Goal: Transaction & Acquisition: Purchase product/service

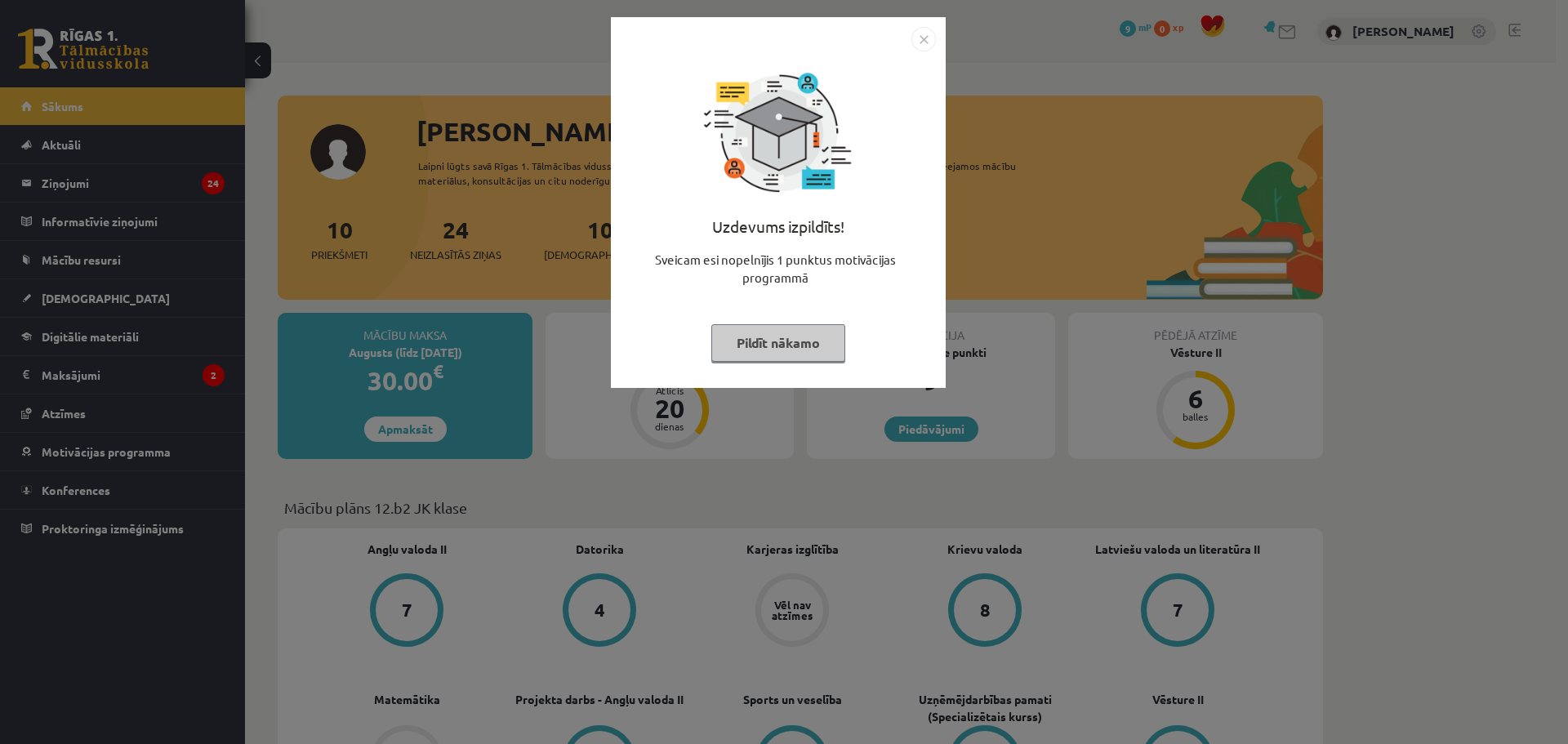
click at [921, 40] on img "Close" at bounding box center [923, 40] width 25 height 25
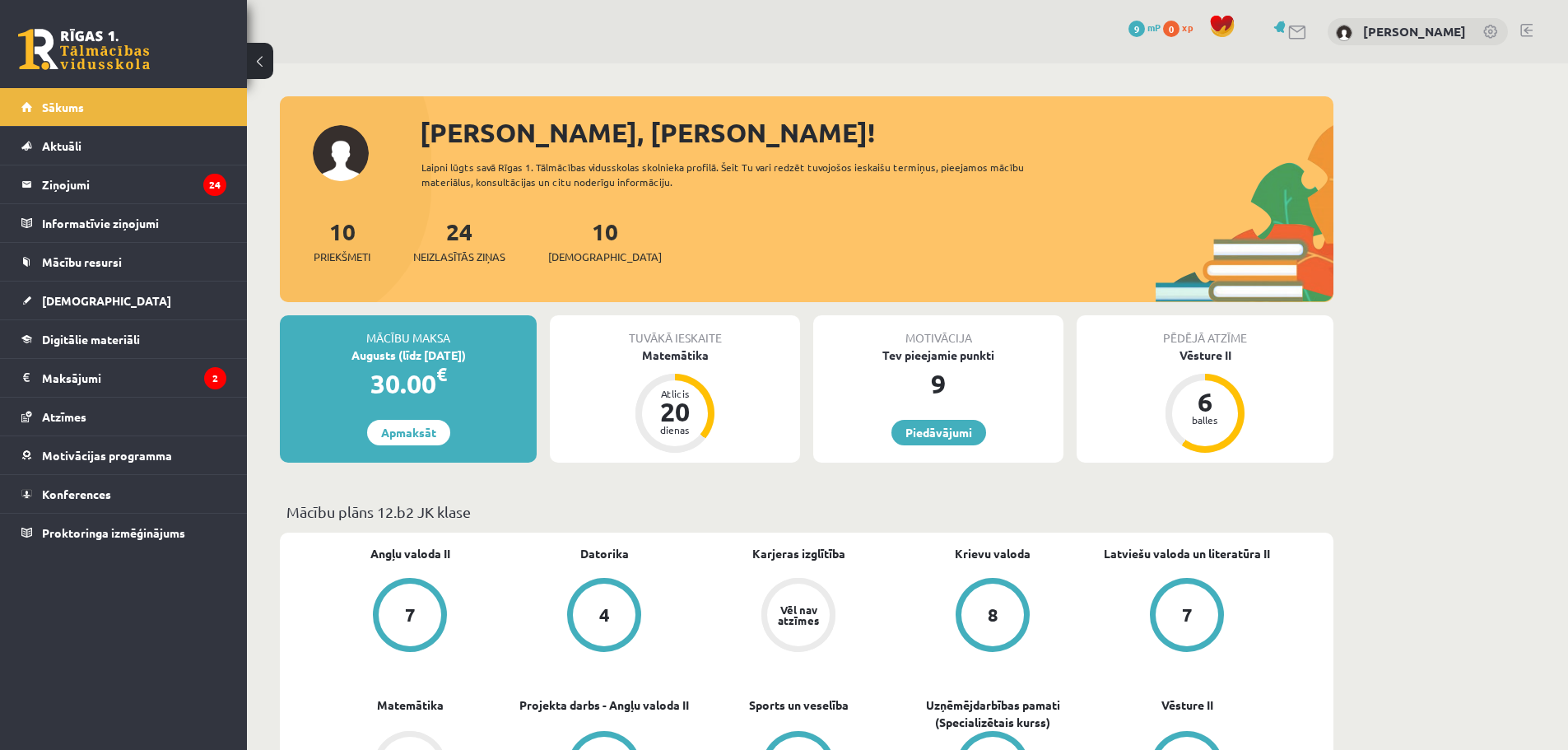
drag, startPoint x: 593, startPoint y: 237, endPoint x: 568, endPoint y: 244, distance: 26.0
click at [592, 238] on div "10 Ieskaites" at bounding box center [605, 239] width 114 height 51
click at [580, 242] on link "10 Ieskaites" at bounding box center [605, 240] width 114 height 48
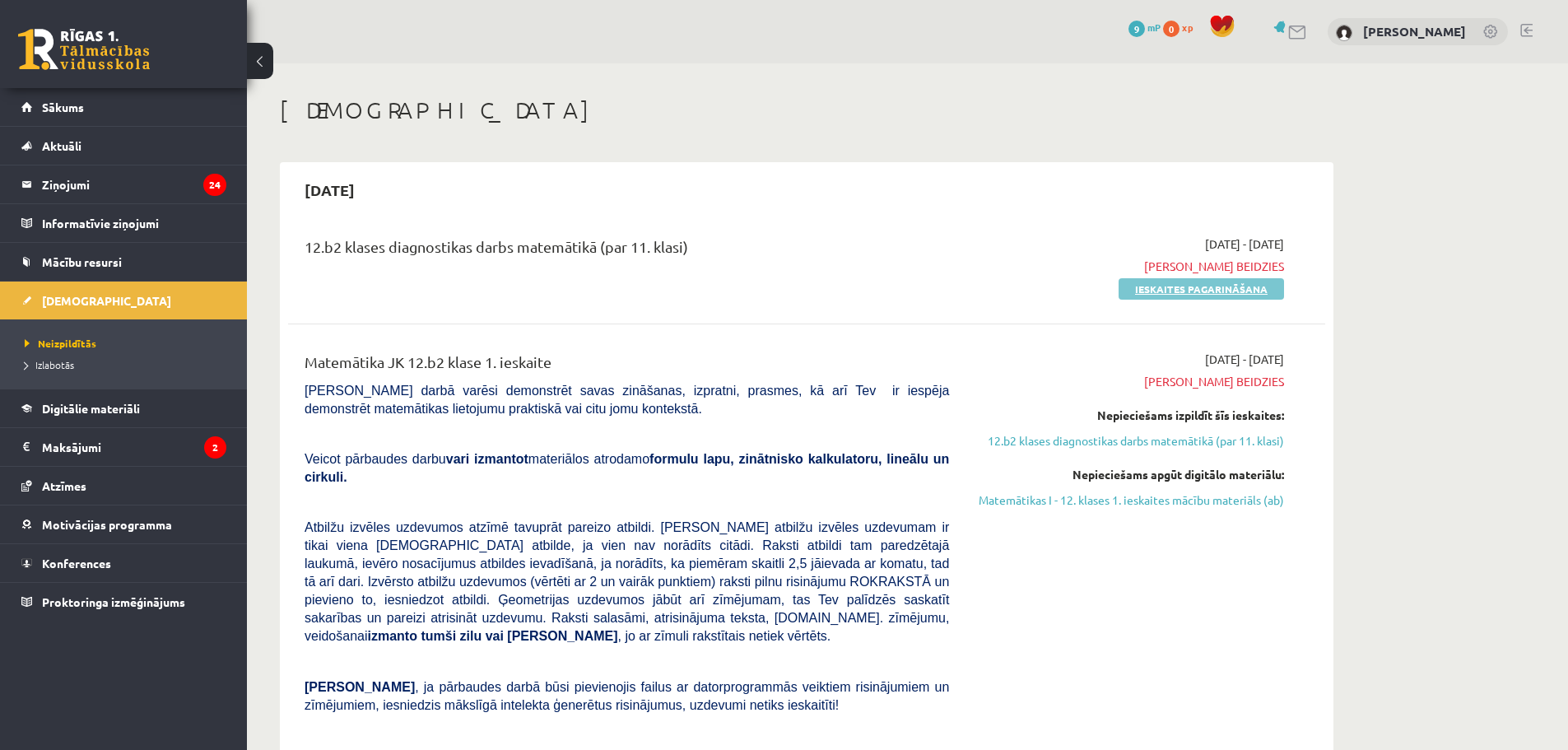
click at [1190, 288] on link "Ieskaites pagarināšana" at bounding box center [1201, 289] width 166 height 22
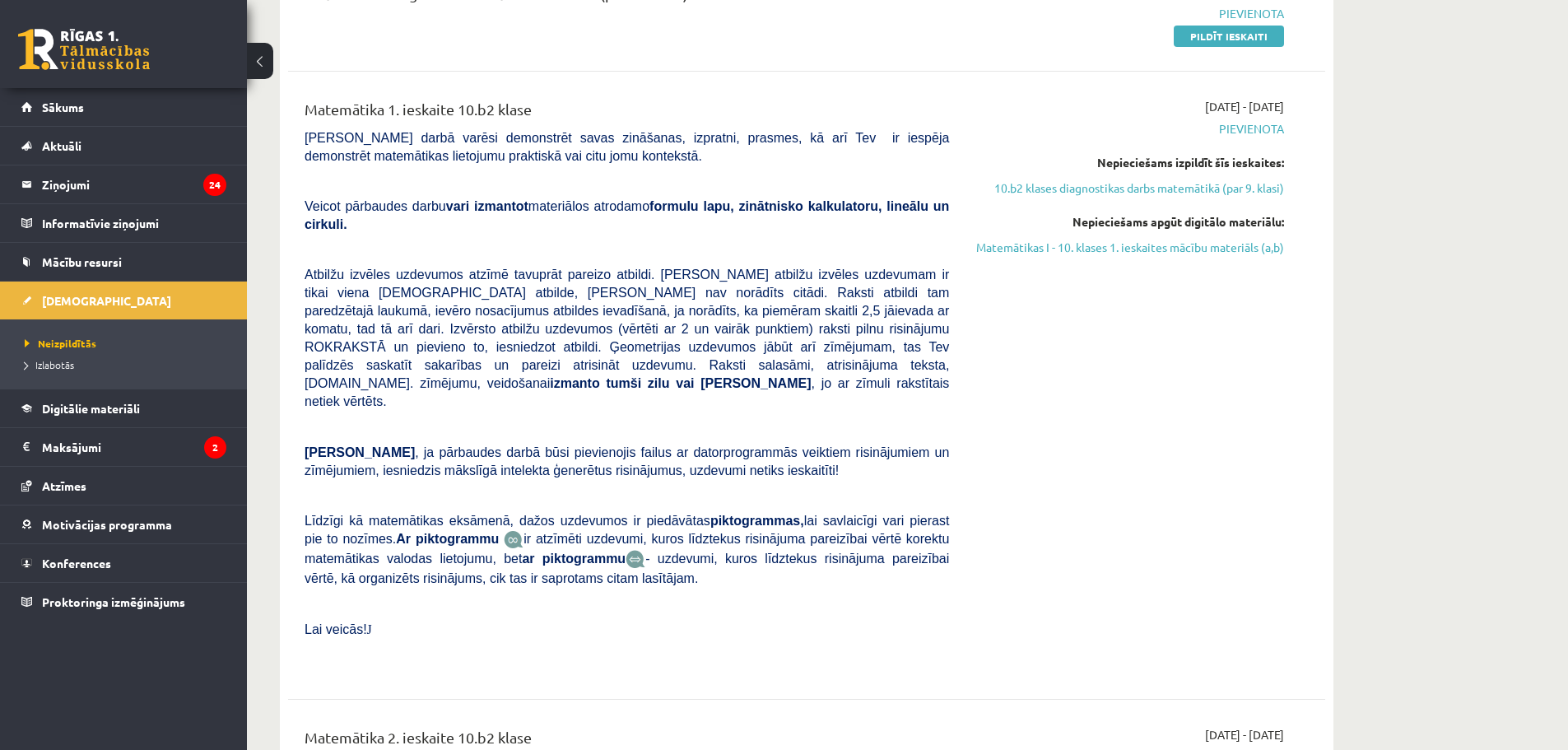
scroll to position [988, 0]
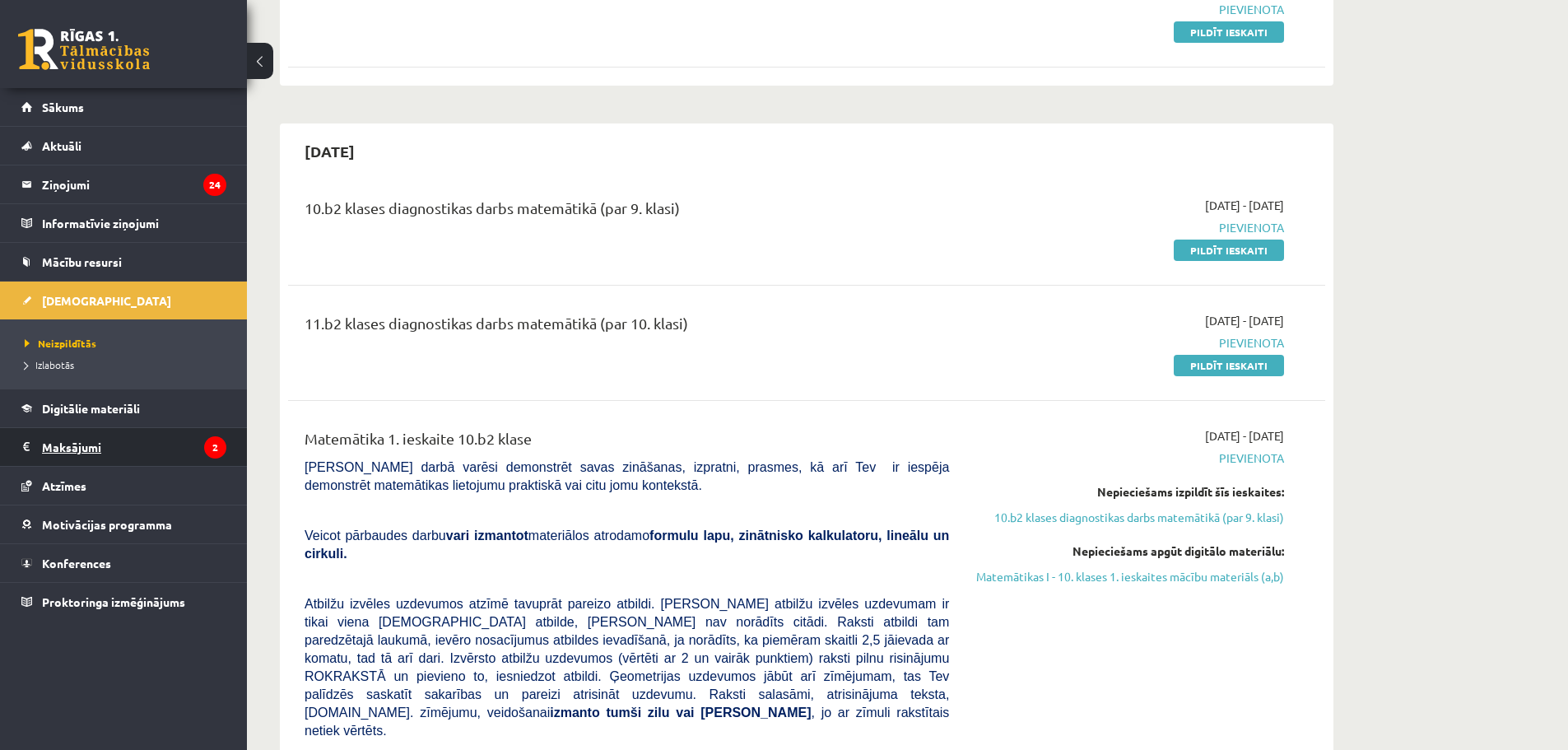
click at [86, 447] on legend "Maksājumi 2" at bounding box center [134, 447] width 185 height 38
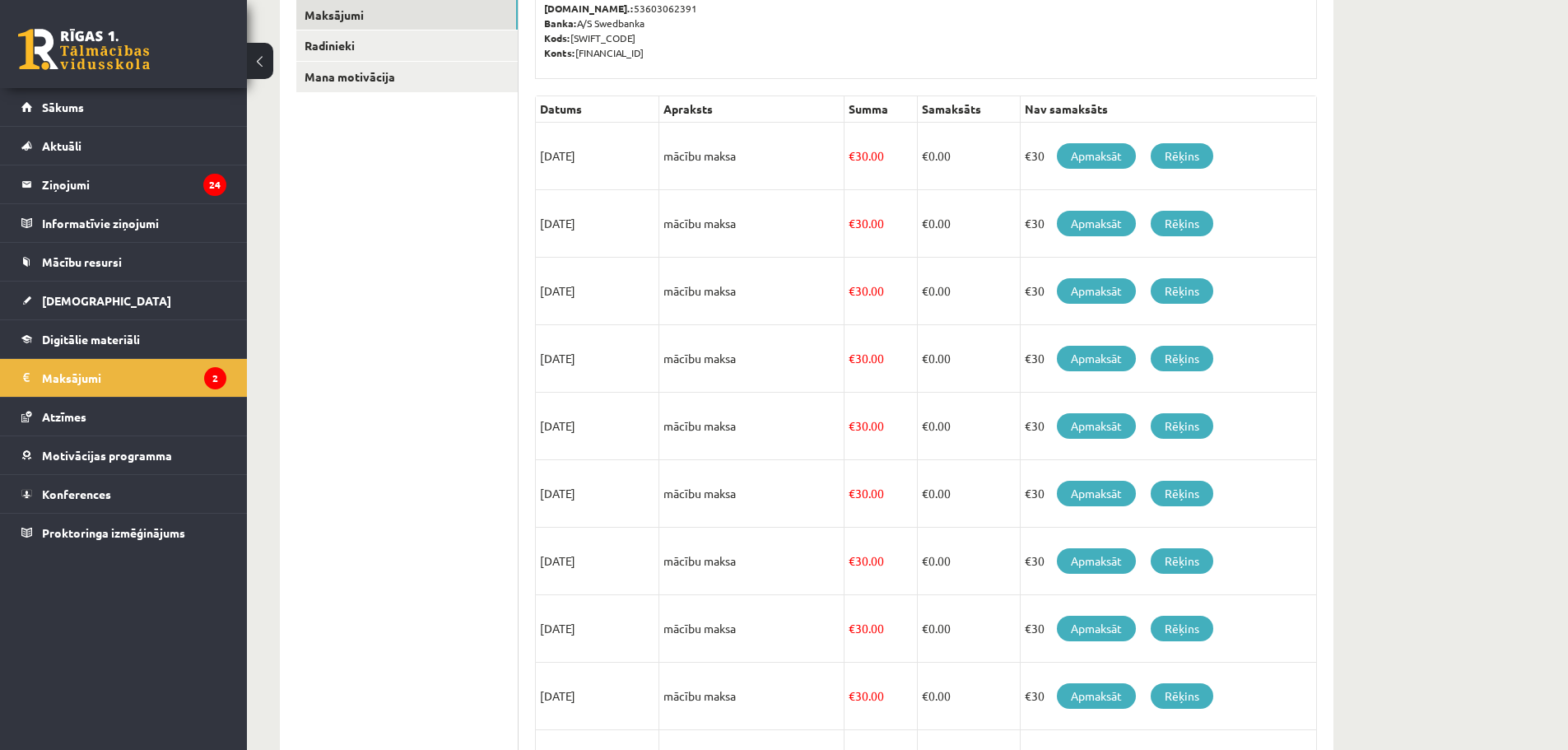
scroll to position [129, 0]
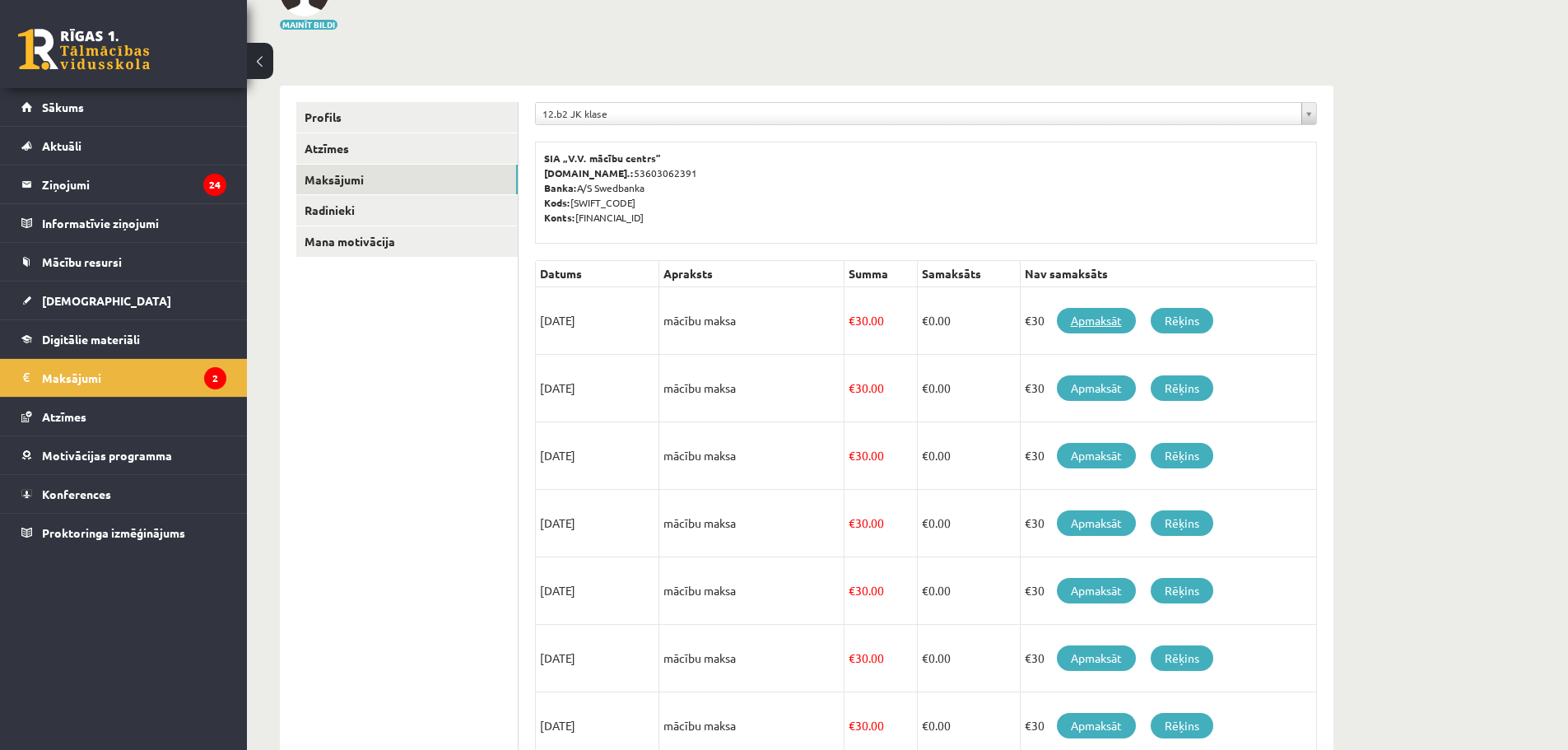
click at [1092, 317] on link "Apmaksāt" at bounding box center [1096, 320] width 79 height 26
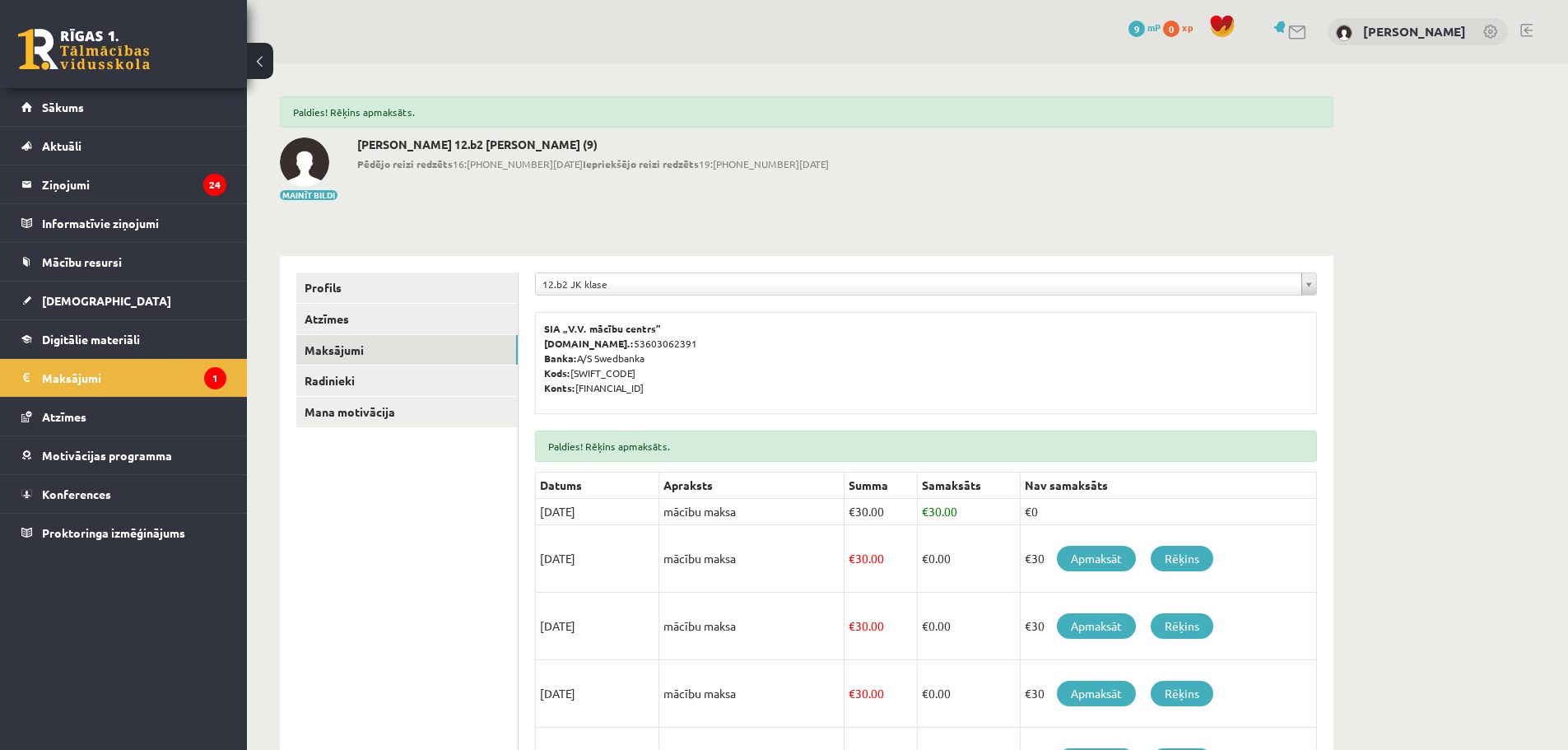
scroll to position [165, 0]
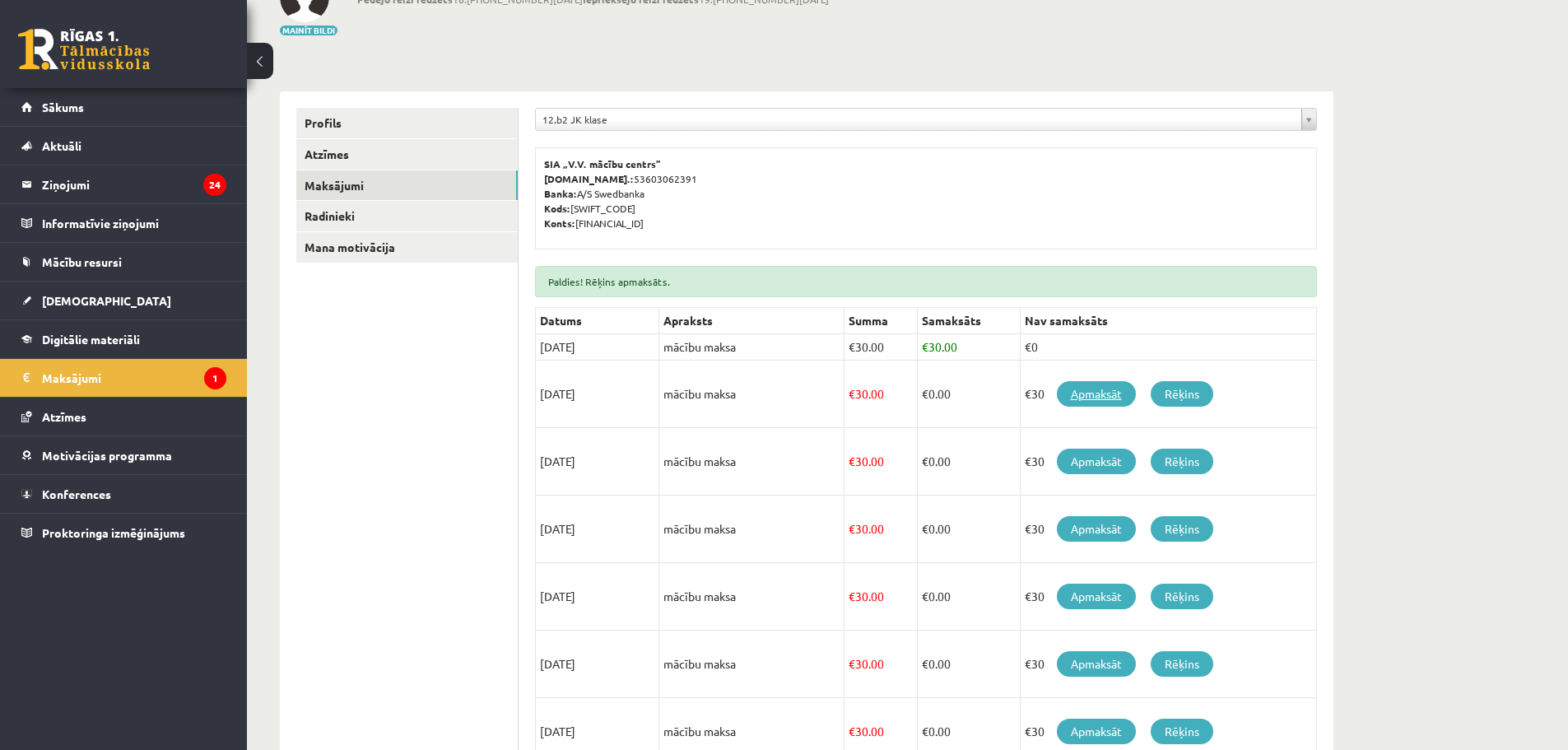
click at [1086, 405] on link "Apmaksāt" at bounding box center [1096, 393] width 79 height 26
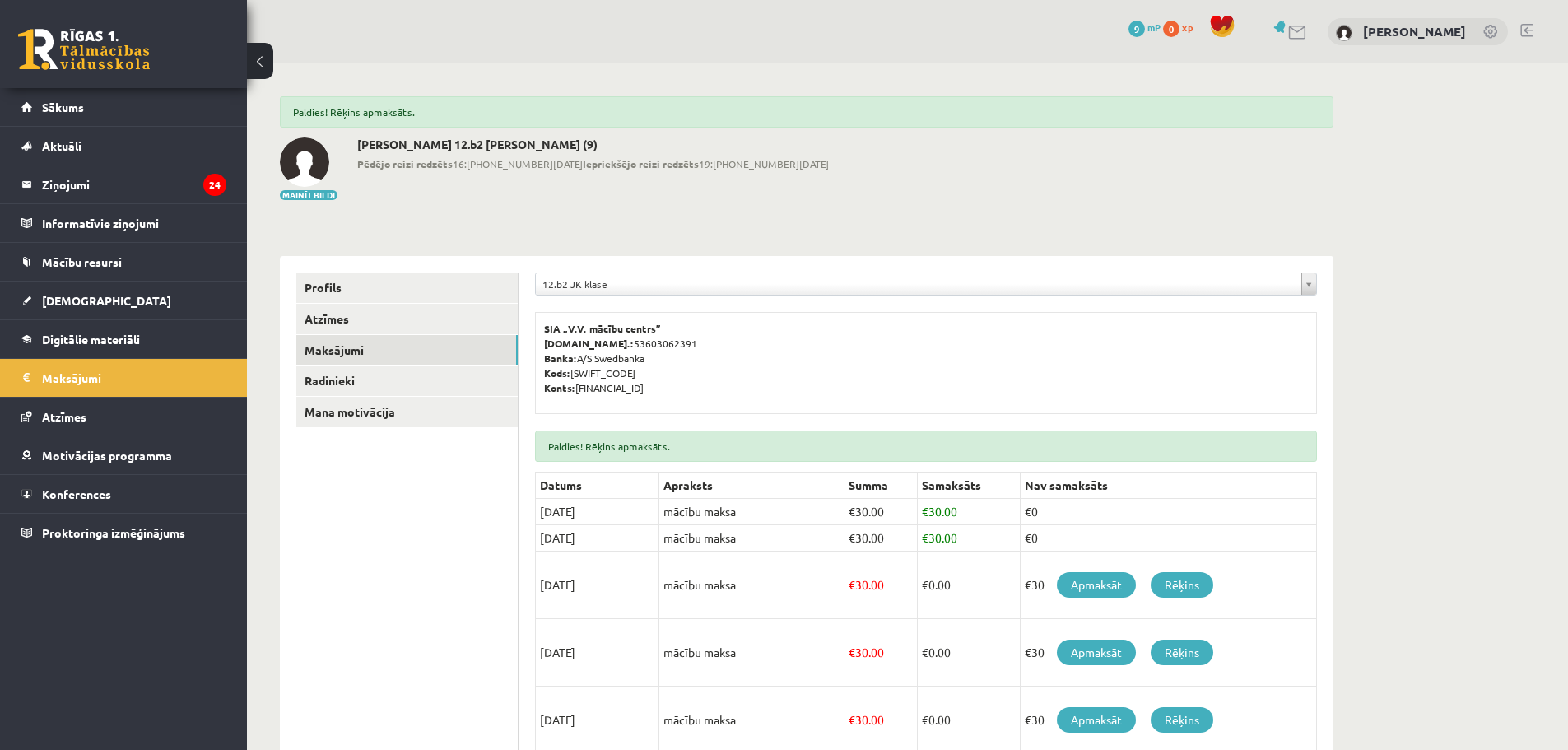
scroll to position [247, 0]
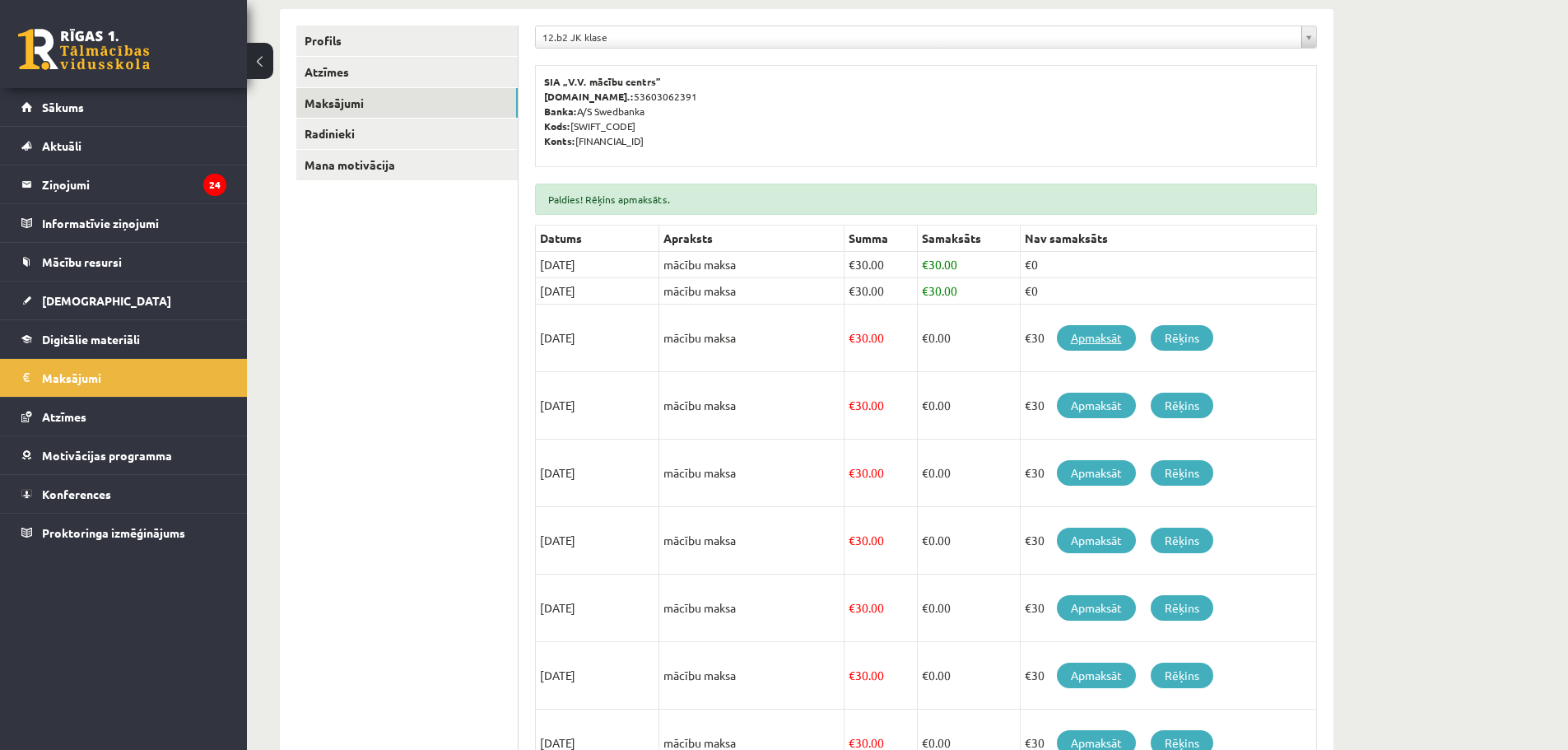
click at [1109, 338] on link "Apmaksāt" at bounding box center [1096, 338] width 79 height 26
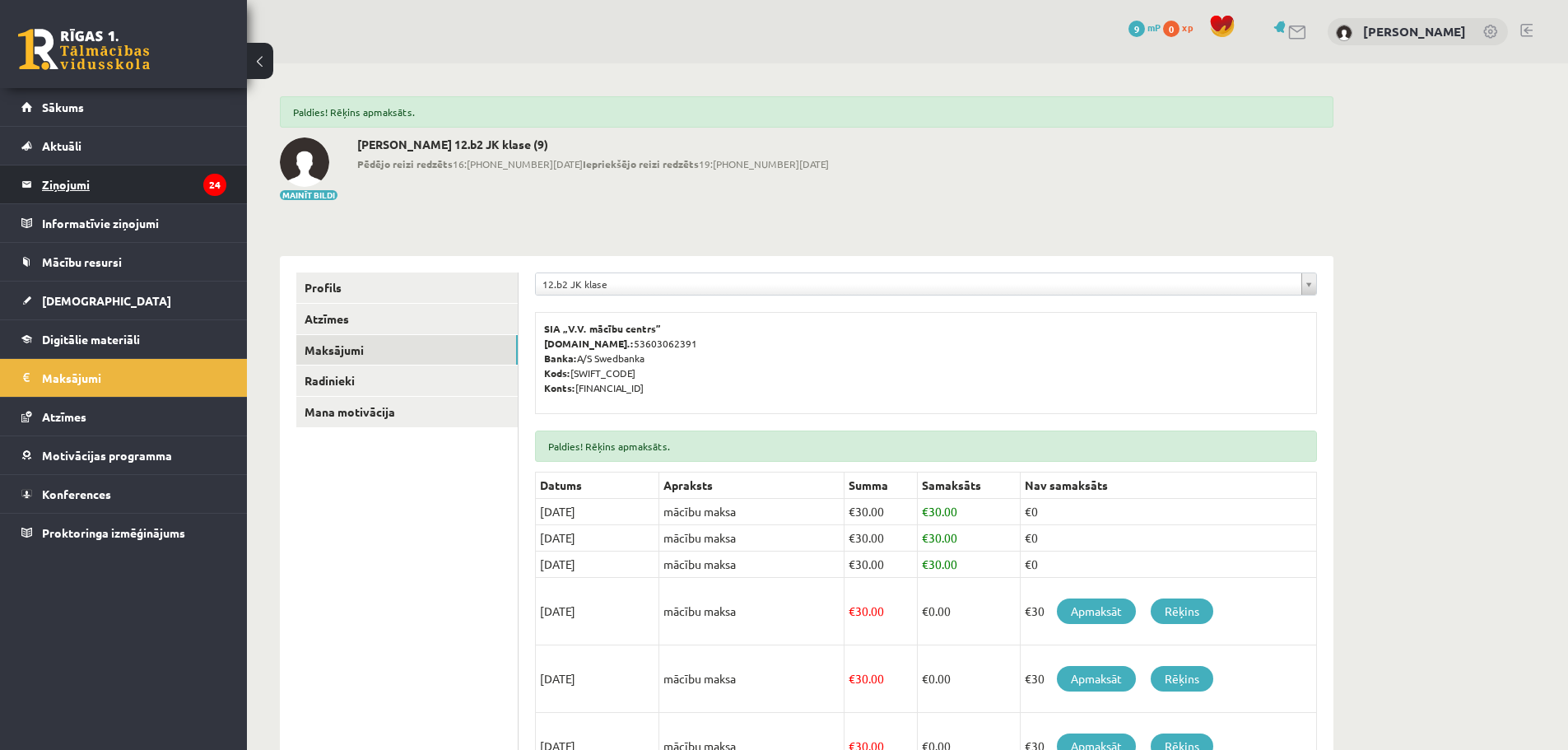
click at [47, 186] on legend "Ziņojumi 24" at bounding box center [134, 185] width 185 height 38
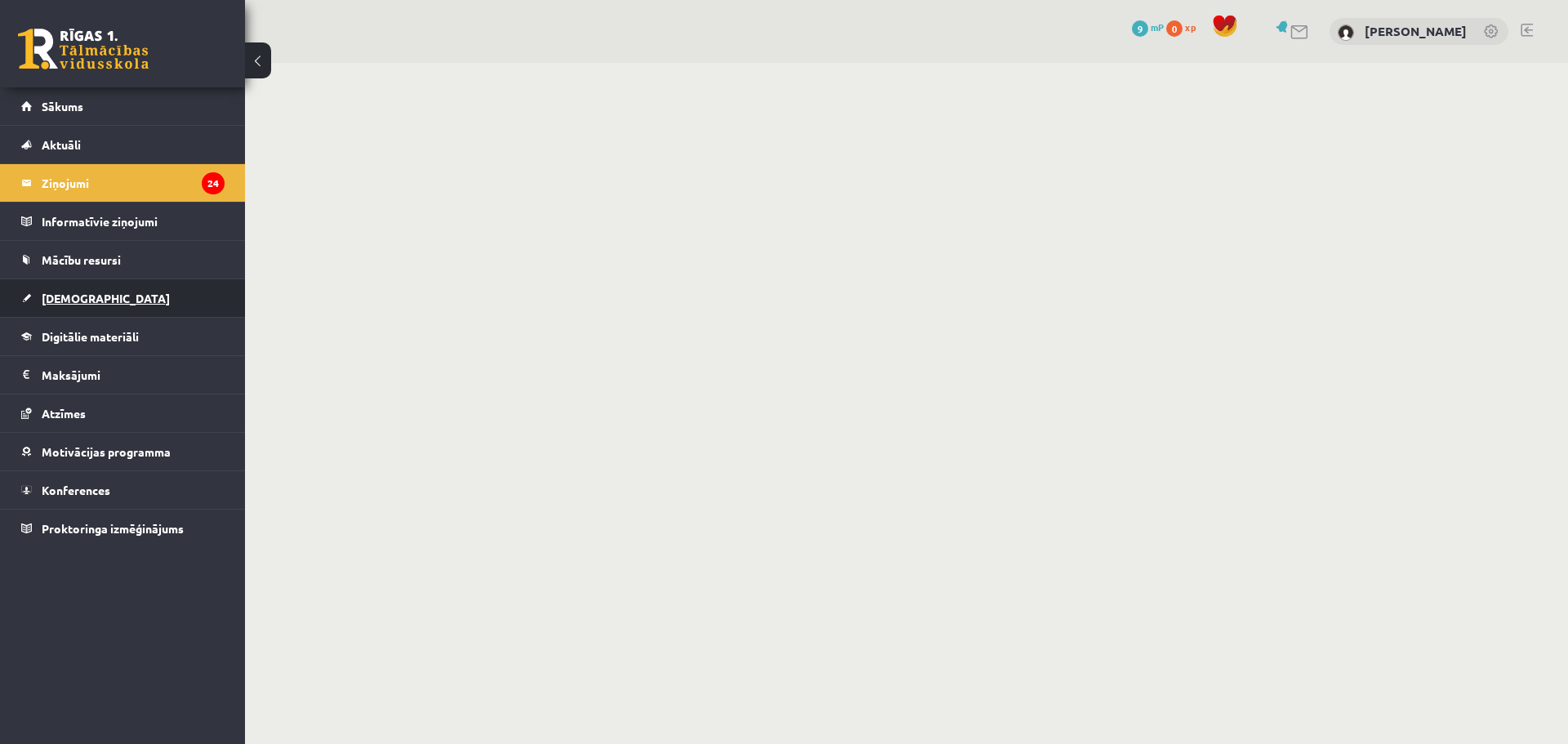
click at [78, 291] on span "[DEMOGRAPHIC_DATA]" at bounding box center [105, 298] width 128 height 15
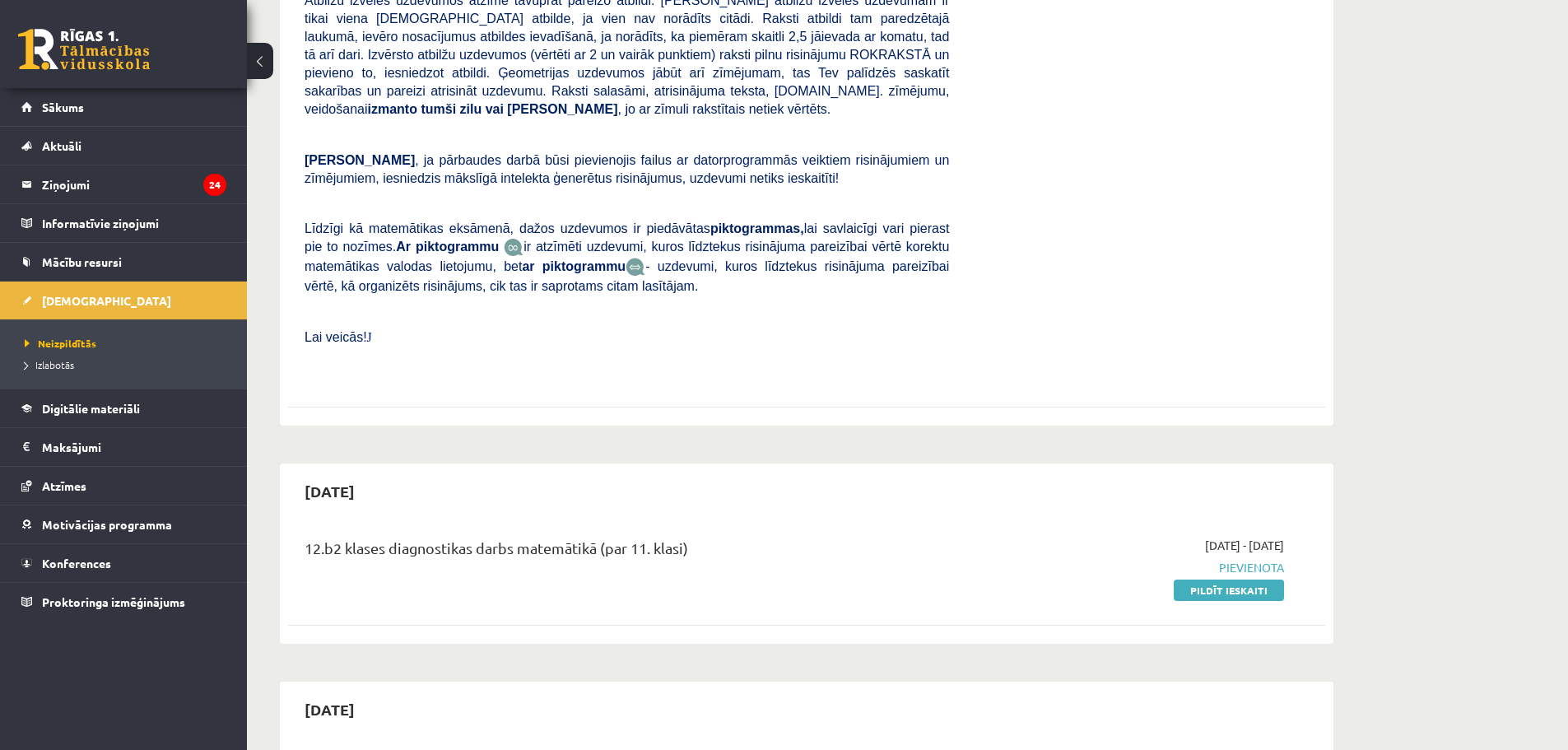
scroll to position [659, 0]
